Goal: Entertainment & Leisure: Consume media (video, audio)

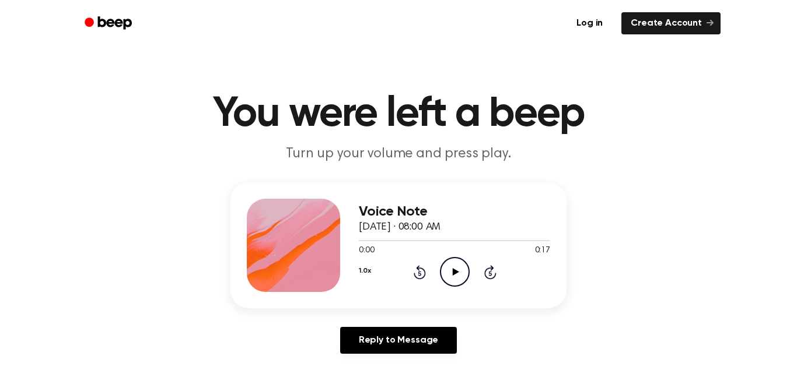
click at [458, 270] on icon "Play Audio" at bounding box center [455, 272] width 30 height 30
click at [453, 268] on icon "Play Audio" at bounding box center [455, 272] width 30 height 30
click at [452, 274] on icon "Play Audio" at bounding box center [455, 272] width 30 height 30
click at [447, 272] on icon "Play Audio" at bounding box center [455, 272] width 30 height 30
click at [419, 271] on icon "Rewind 5 seconds" at bounding box center [419, 272] width 13 height 15
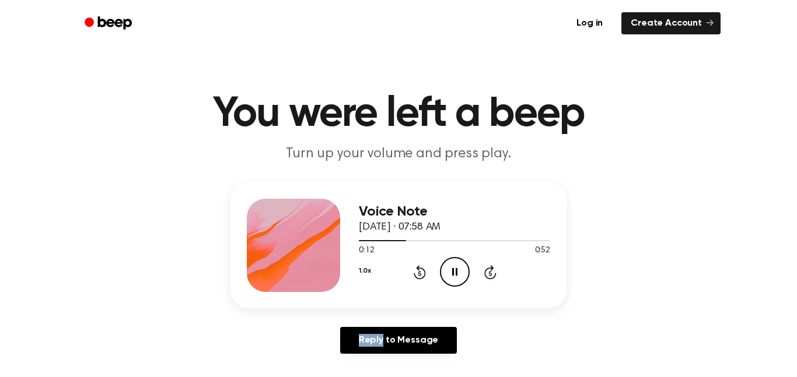
click at [419, 271] on icon "Rewind 5 seconds" at bounding box center [419, 272] width 13 height 15
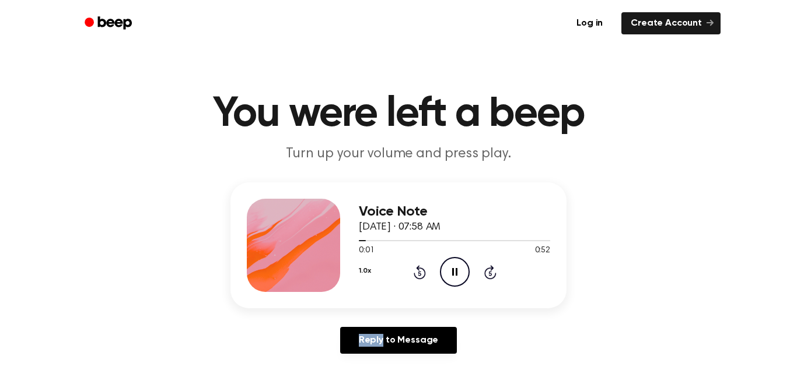
click at [419, 271] on icon "Rewind 5 seconds" at bounding box center [419, 272] width 13 height 15
click at [448, 272] on icon "Play Audio" at bounding box center [455, 272] width 30 height 30
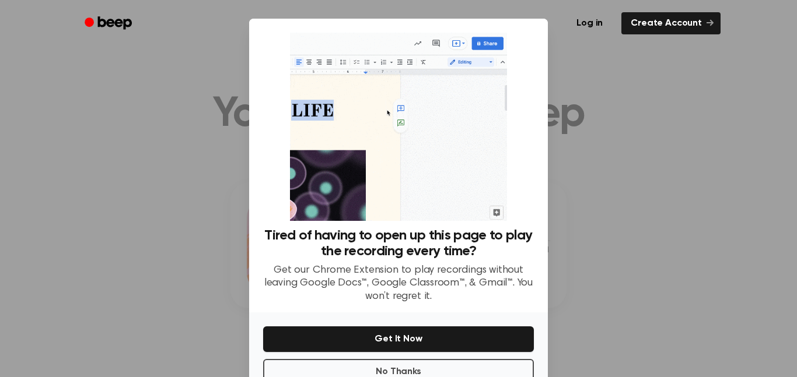
click at [667, 143] on div at bounding box center [398, 188] width 797 height 377
click at [443, 364] on button "No Thanks" at bounding box center [398, 372] width 271 height 26
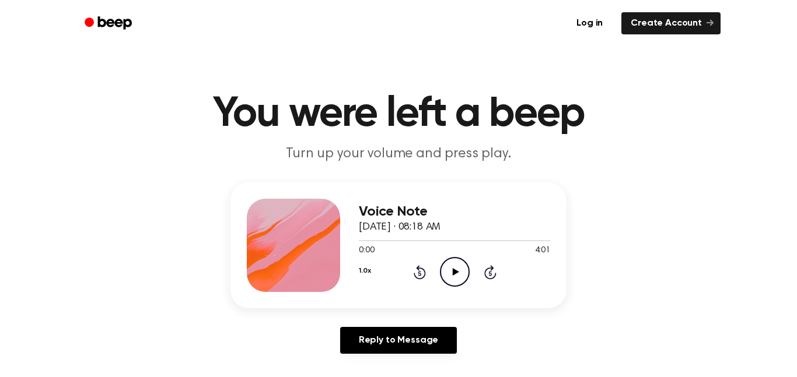
click at [455, 270] on icon "Play Audio" at bounding box center [455, 272] width 30 height 30
